Goal: Information Seeking & Learning: Understand process/instructions

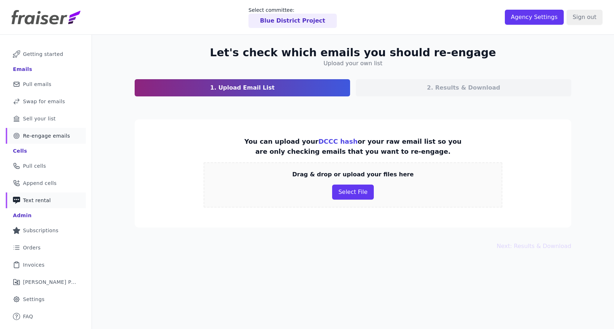
scroll to position [35, 0]
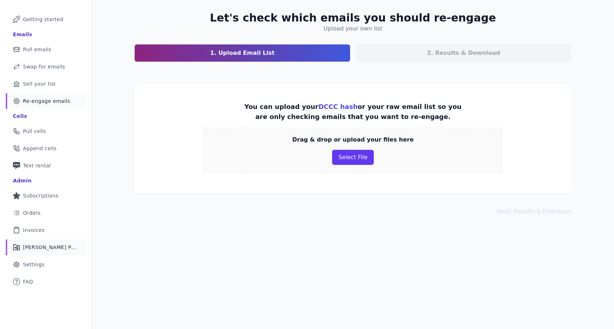
click at [42, 252] on link "Share Icon Outline of a share [PERSON_NAME] Performance" at bounding box center [46, 248] width 80 height 16
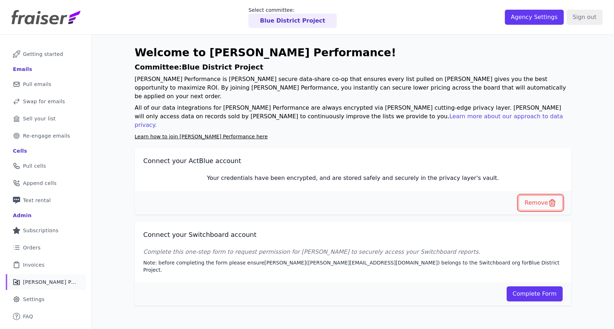
click at [538, 196] on button "Remove" at bounding box center [540, 203] width 44 height 15
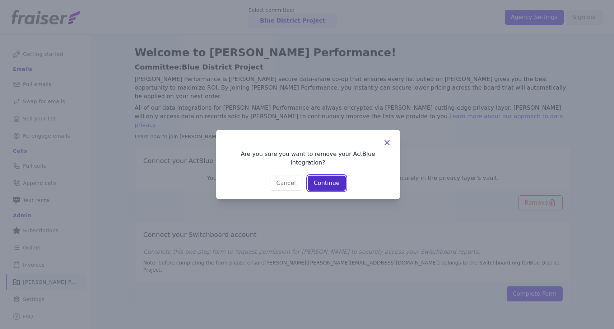
click at [323, 179] on button "Continue" at bounding box center [327, 183] width 38 height 15
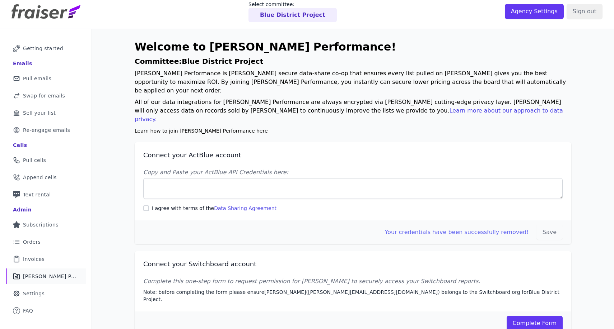
scroll to position [9, 0]
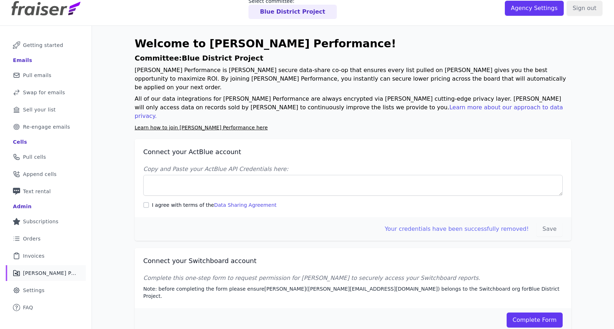
click at [242, 202] on link "Data Sharing Agreement" at bounding box center [245, 205] width 62 height 6
click at [310, 95] on p "All of our data integrations for Fraiser Performance are always encrypted via F…" at bounding box center [353, 108] width 436 height 26
click at [309, 104] on link "Learn more about our approach to data privacy." at bounding box center [349, 111] width 428 height 15
